Goal: Check status

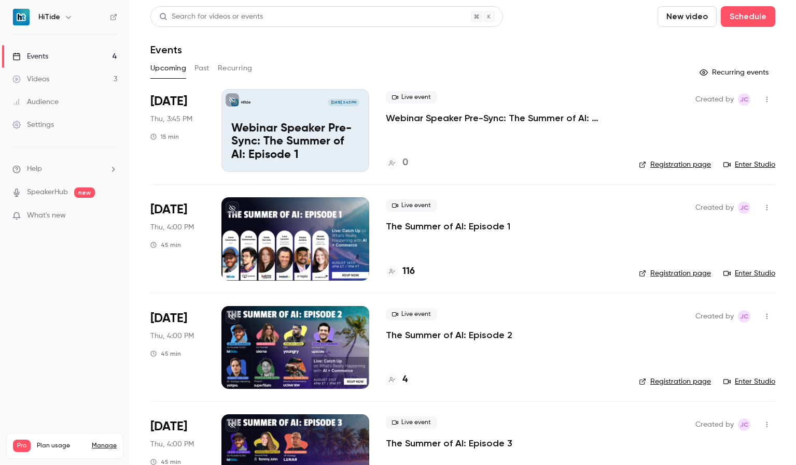
scroll to position [51, 0]
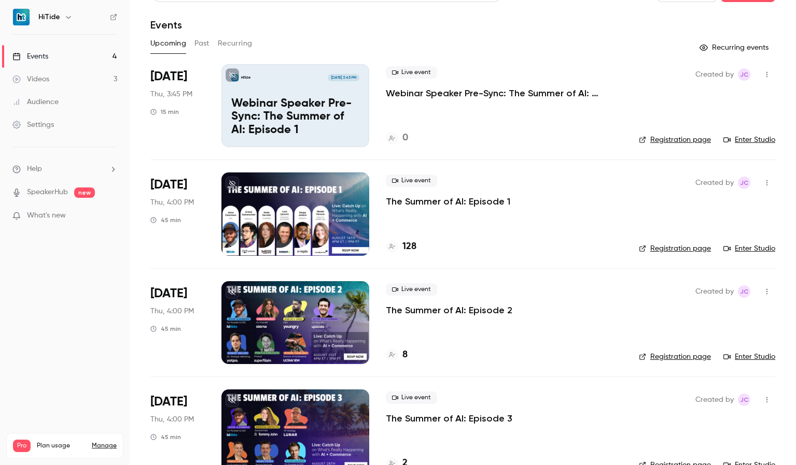
scroll to position [51, 0]
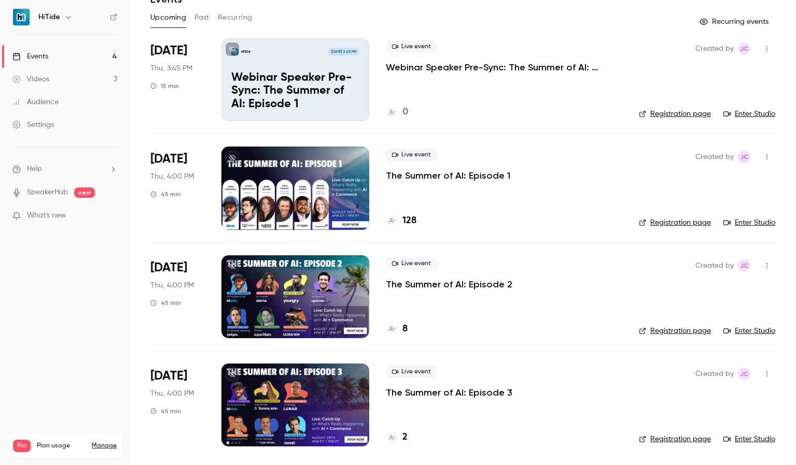
click at [249, 266] on div at bounding box center [295, 297] width 148 height 83
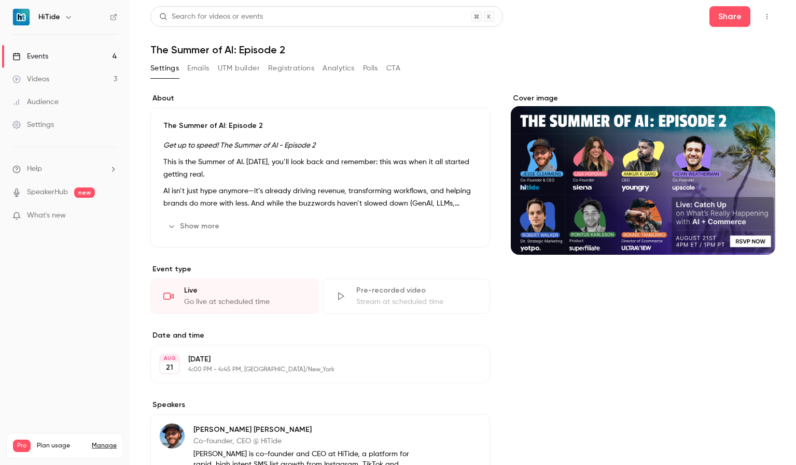
click at [298, 68] on button "Registrations" at bounding box center [291, 68] width 46 height 17
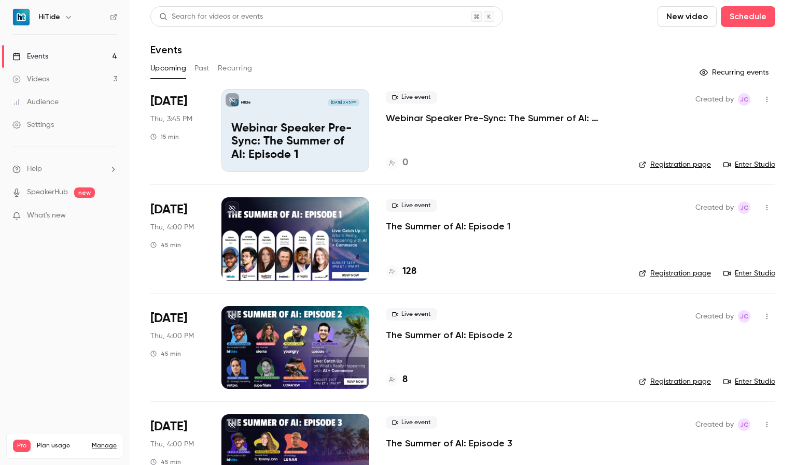
click at [340, 242] on div at bounding box center [295, 238] width 148 height 83
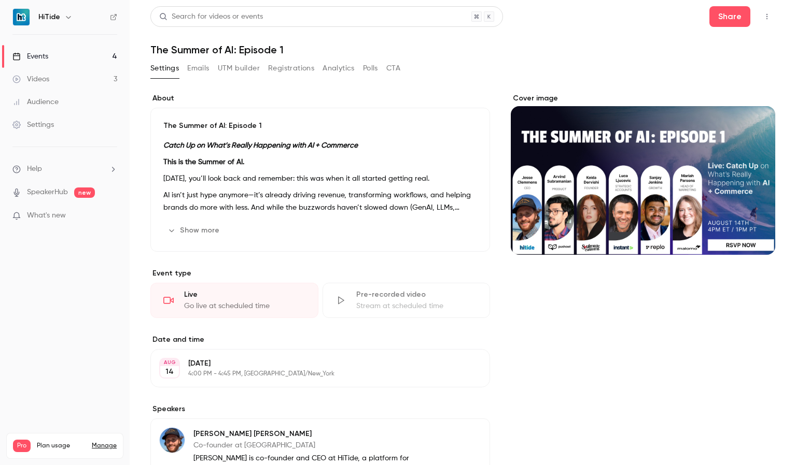
click at [279, 74] on button "Registrations" at bounding box center [291, 68] width 46 height 17
